Goal: Information Seeking & Learning: Understand process/instructions

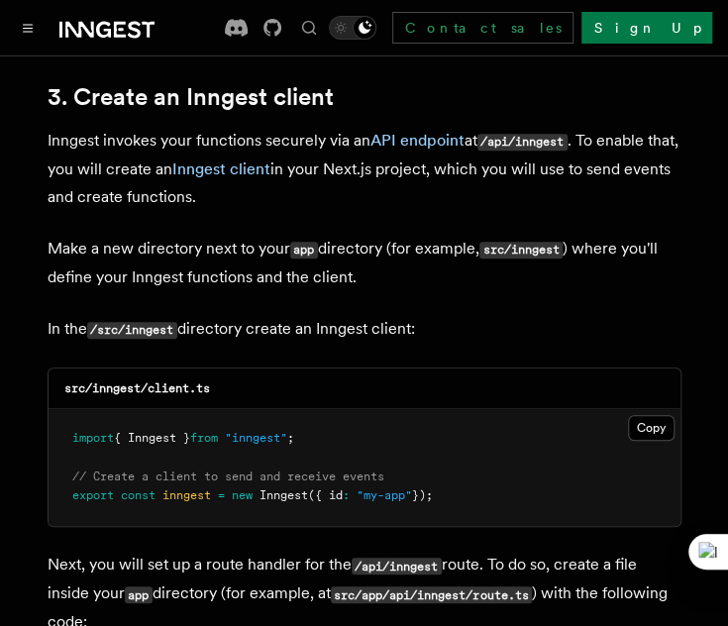
scroll to position [2339, 0]
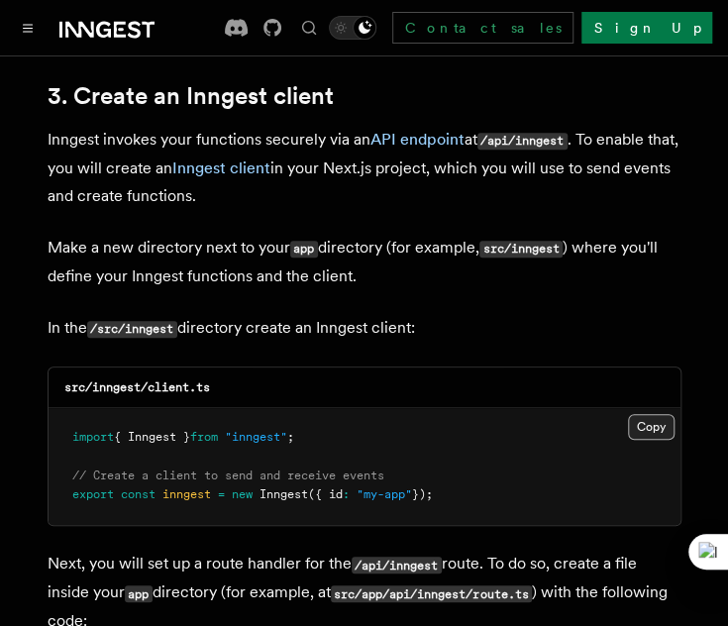
click at [655, 414] on button "Copy Copied" at bounding box center [651, 427] width 47 height 26
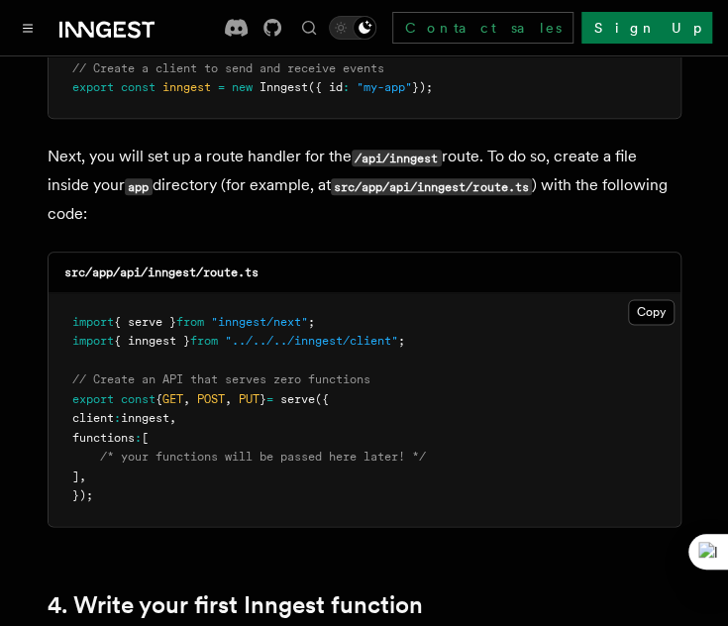
scroll to position [2747, 0]
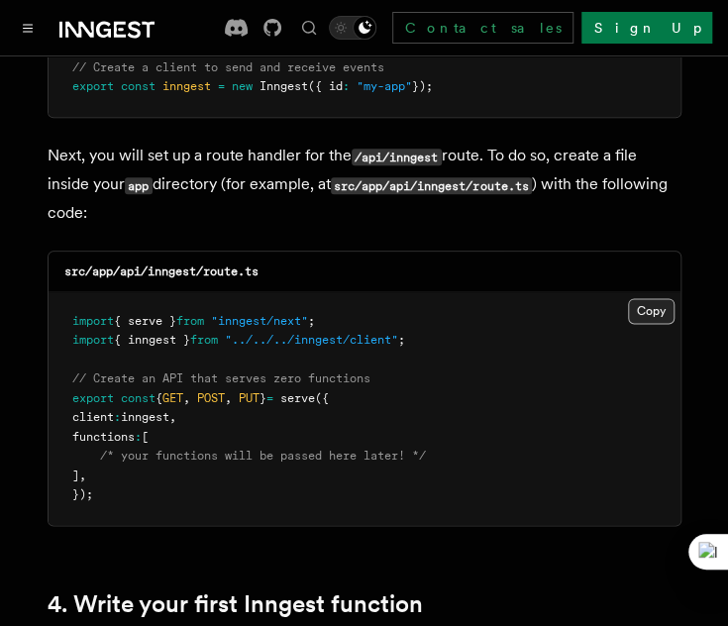
click at [649, 298] on button "Copy Copied" at bounding box center [651, 311] width 47 height 26
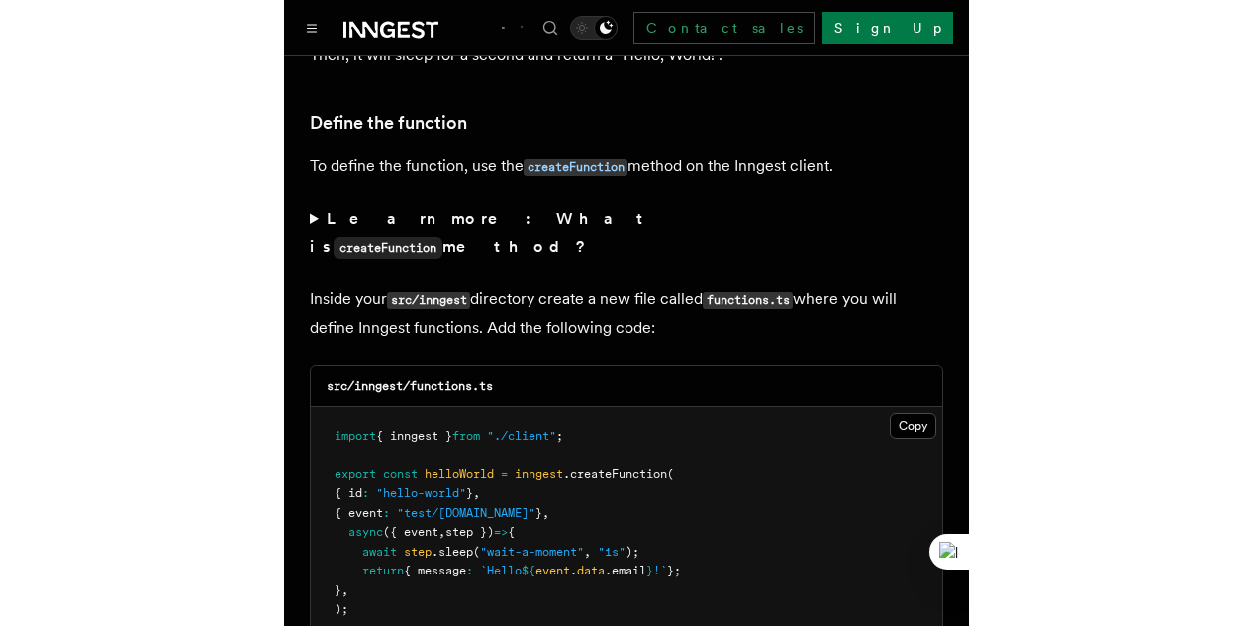
scroll to position [3374, 0]
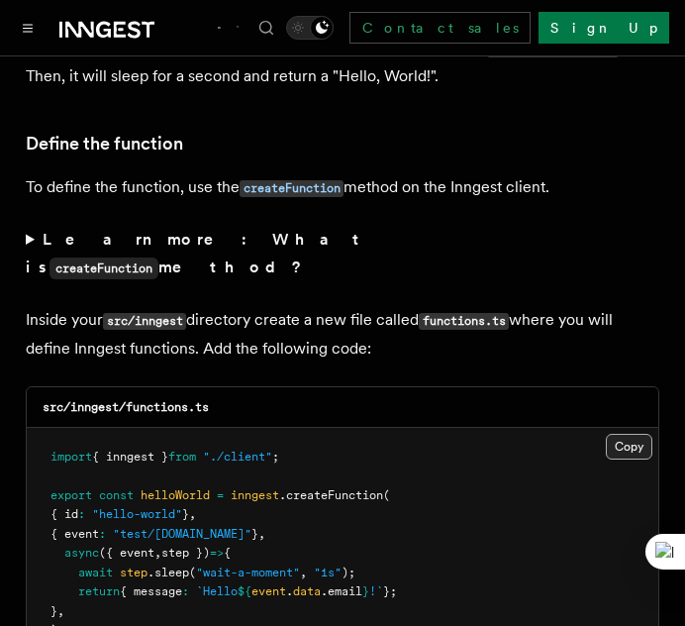
click at [636, 434] on button "Copy Copied" at bounding box center [629, 447] width 47 height 26
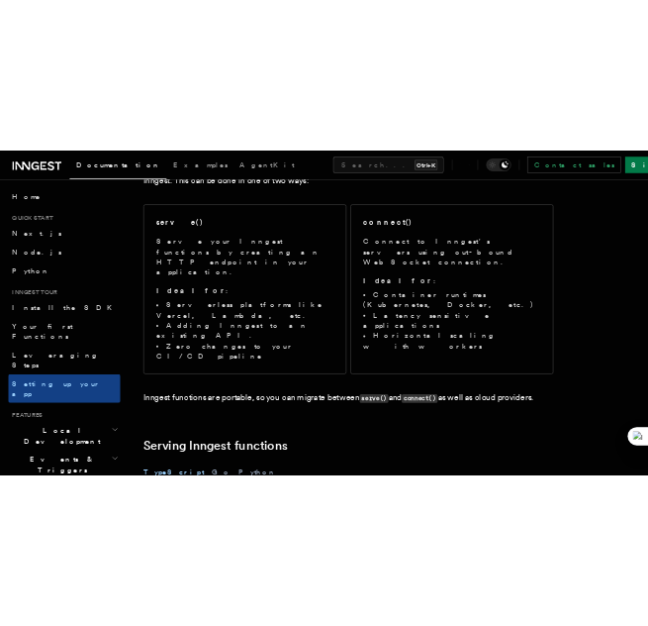
scroll to position [245, 0]
